Goal: Information Seeking & Learning: Learn about a topic

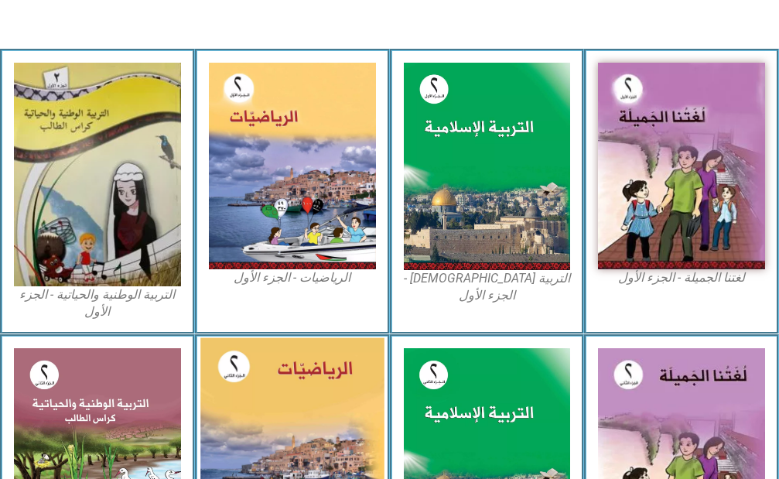
scroll to position [464, 0]
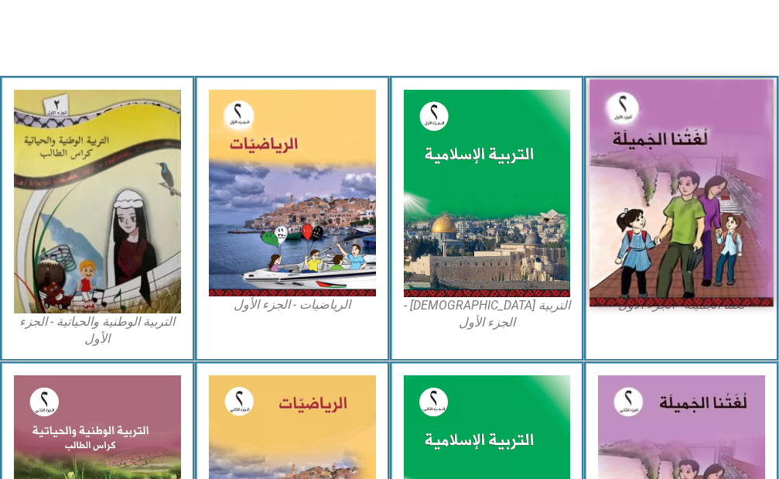
click at [674, 179] on img at bounding box center [680, 192] width 183 height 227
click at [652, 224] on img at bounding box center [680, 192] width 183 height 227
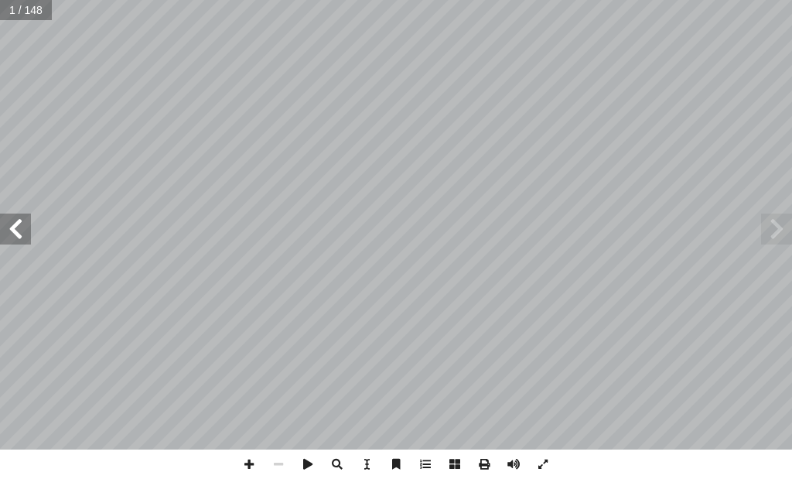
click at [36, 9] on input "text" at bounding box center [26, 10] width 52 height 20
type input "**"
click at [9, 225] on span at bounding box center [15, 228] width 31 height 31
click at [12, 238] on span at bounding box center [15, 228] width 31 height 31
click at [24, 12] on input "text" at bounding box center [26, 10] width 52 height 20
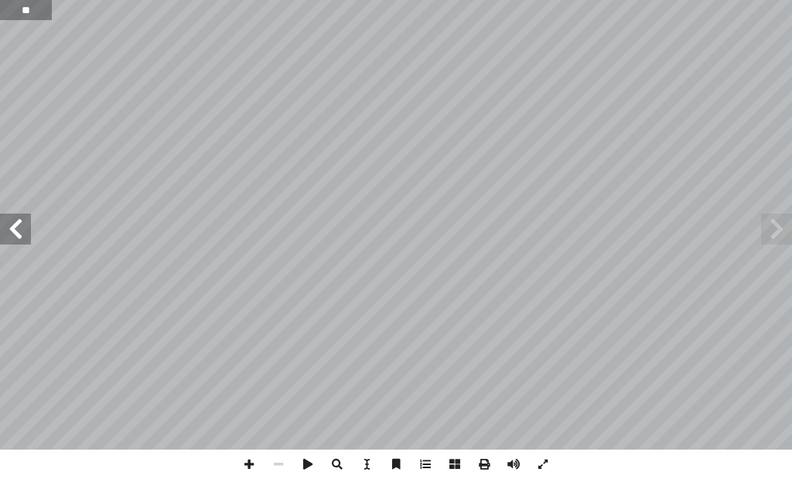
type input "**"
click at [27, 240] on span at bounding box center [15, 228] width 31 height 31
click at [540, 464] on span at bounding box center [542, 463] width 29 height 29
